Goal: Information Seeking & Learning: Learn about a topic

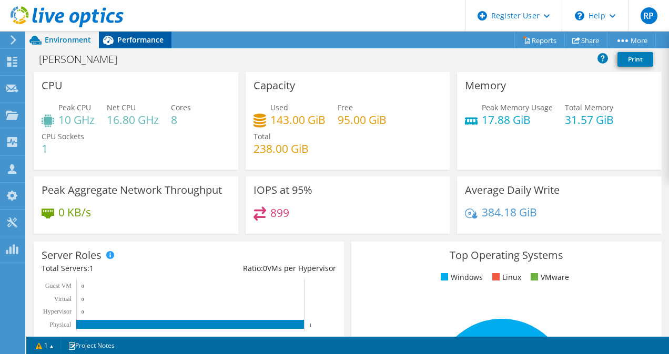
click at [155, 44] on span "Performance" at bounding box center [140, 40] width 46 height 10
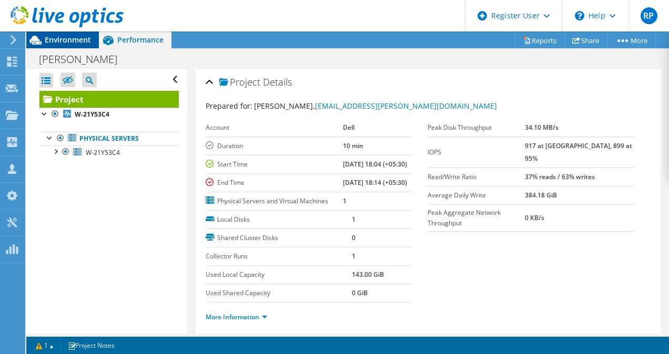
click at [74, 36] on span "Environment" at bounding box center [68, 40] width 46 height 10
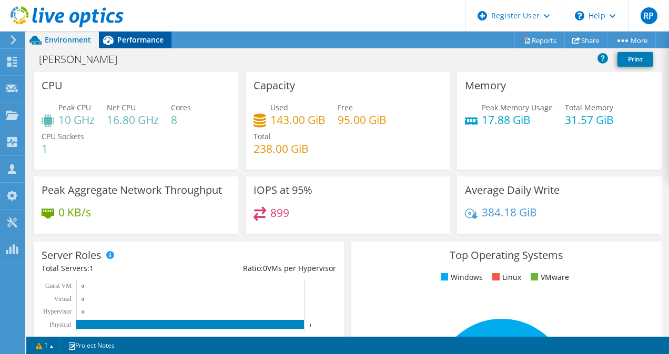
click at [128, 40] on span "Performance" at bounding box center [140, 40] width 46 height 10
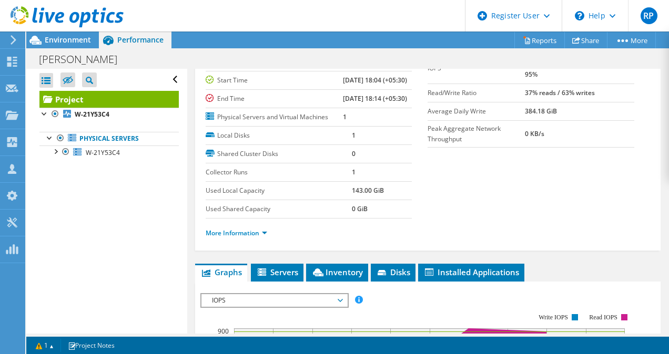
scroll to position [85, 0]
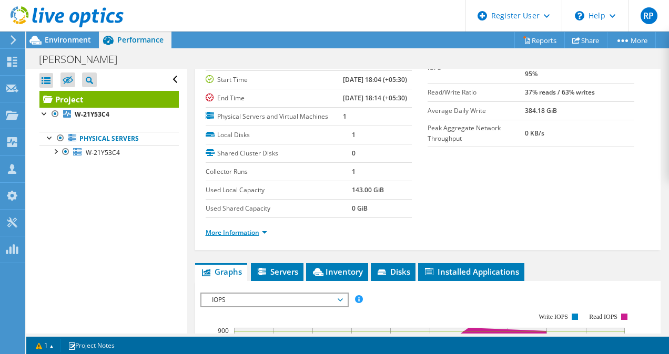
click at [254, 237] on link "More Information" at bounding box center [236, 232] width 61 height 9
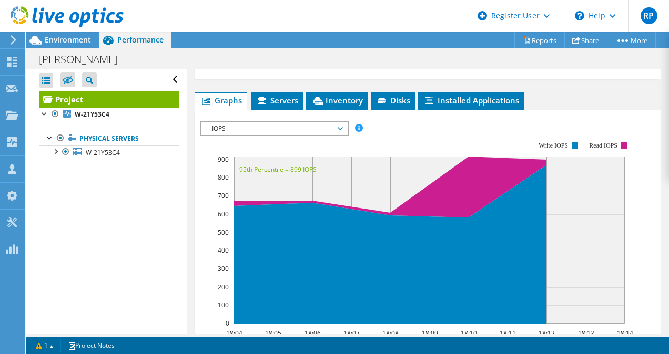
scroll to position [580, 0]
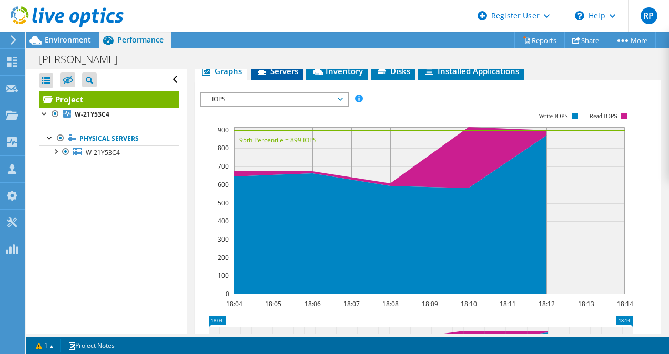
click at [259, 75] on icon at bounding box center [262, 70] width 8 height 7
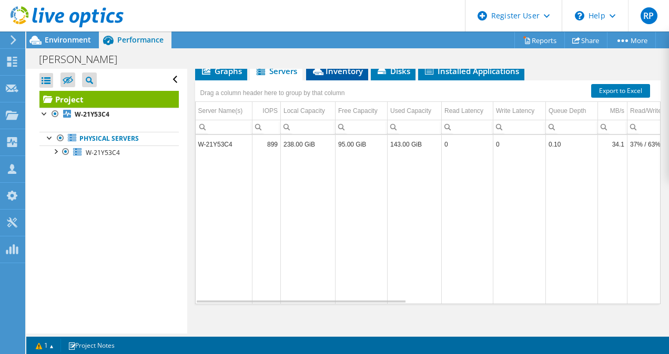
click at [329, 80] on li "Inventory" at bounding box center [337, 72] width 62 height 18
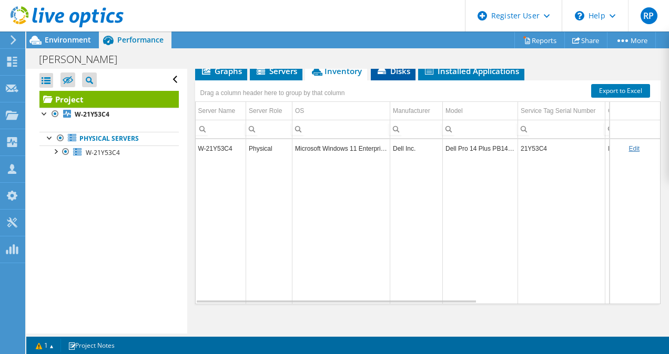
click at [382, 74] on icon at bounding box center [381, 71] width 8 height 5
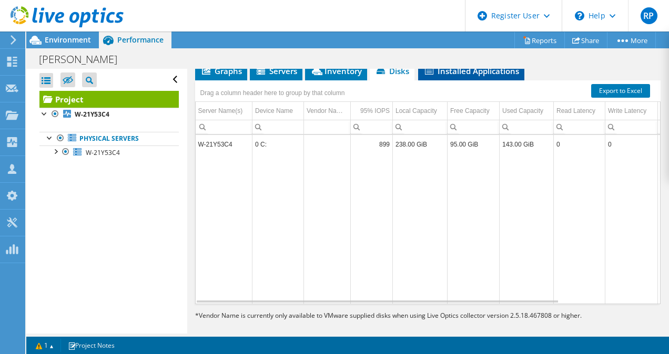
click at [471, 76] on span "Installed Applications" at bounding box center [471, 71] width 96 height 11
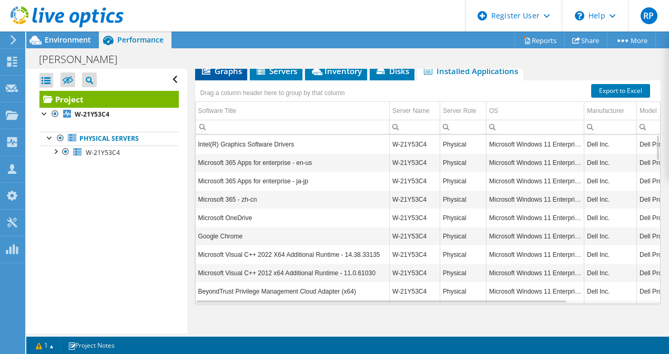
click at [239, 76] on span "Graphs" at bounding box center [221, 71] width 42 height 11
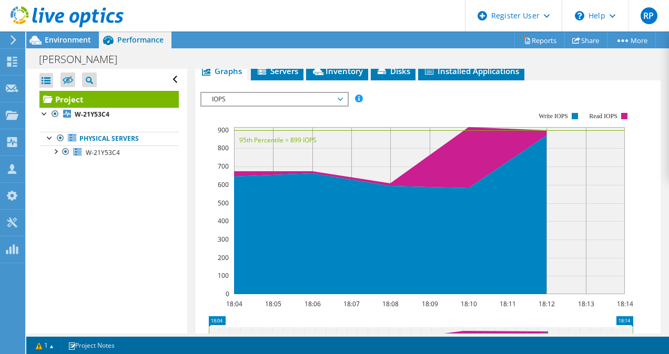
click at [324, 106] on span "IOPS" at bounding box center [274, 99] width 135 height 13
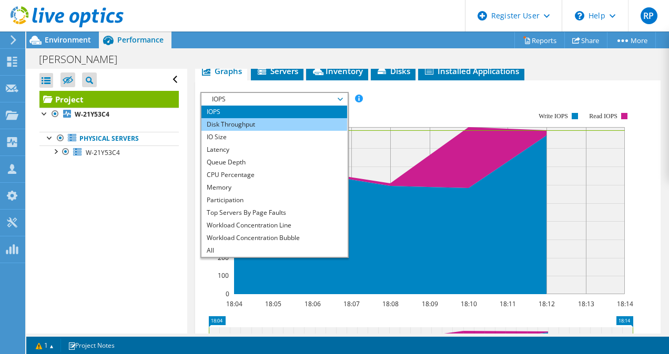
click at [311, 131] on li "Disk Throughput" at bounding box center [274, 124] width 146 height 13
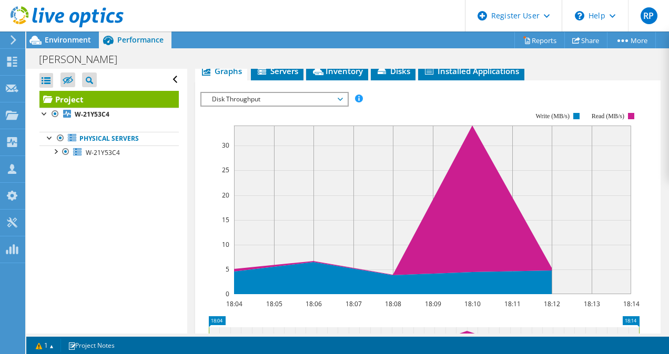
click at [315, 106] on span "Disk Throughput" at bounding box center [274, 99] width 135 height 13
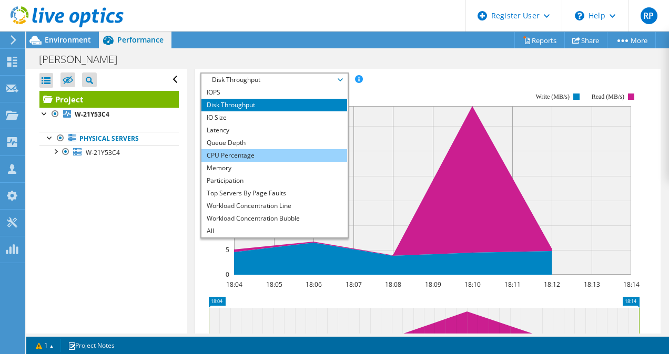
scroll to position [600, 0]
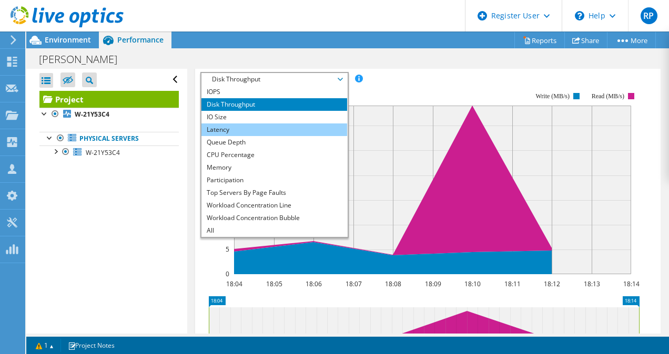
click at [262, 136] on li "Latency" at bounding box center [274, 130] width 146 height 13
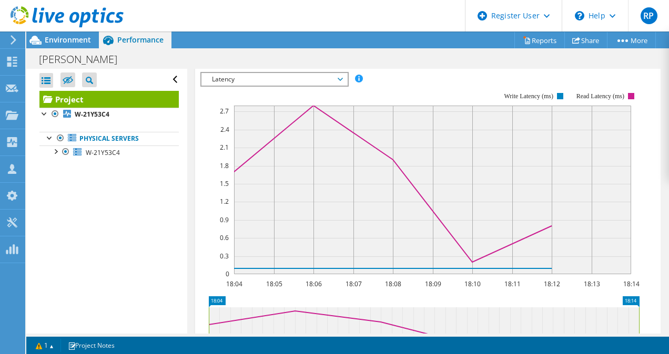
click at [298, 86] on span "Latency" at bounding box center [274, 79] width 135 height 13
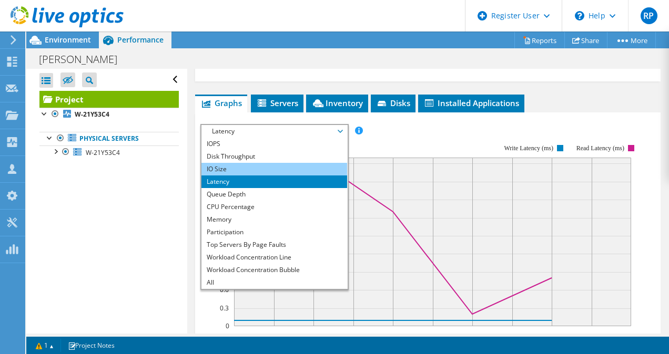
scroll to position [548, 0]
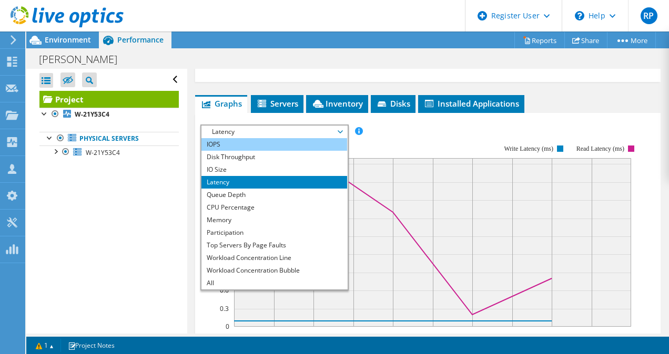
click at [253, 151] on li "IOPS" at bounding box center [274, 144] width 146 height 13
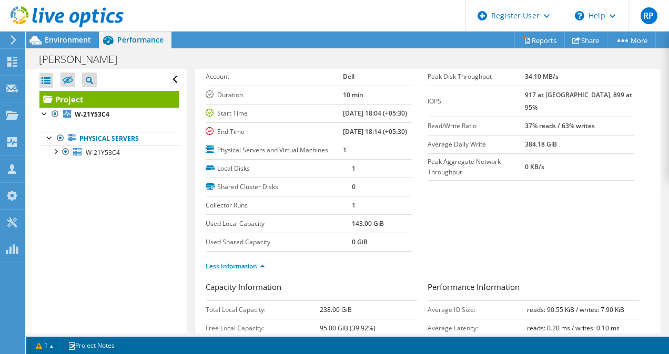
scroll to position [0, 0]
